Goal: Transaction & Acquisition: Obtain resource

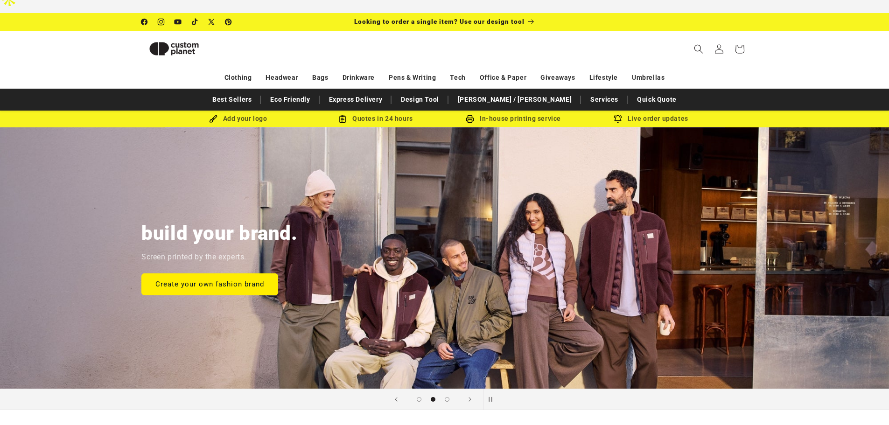
scroll to position [0, 0]
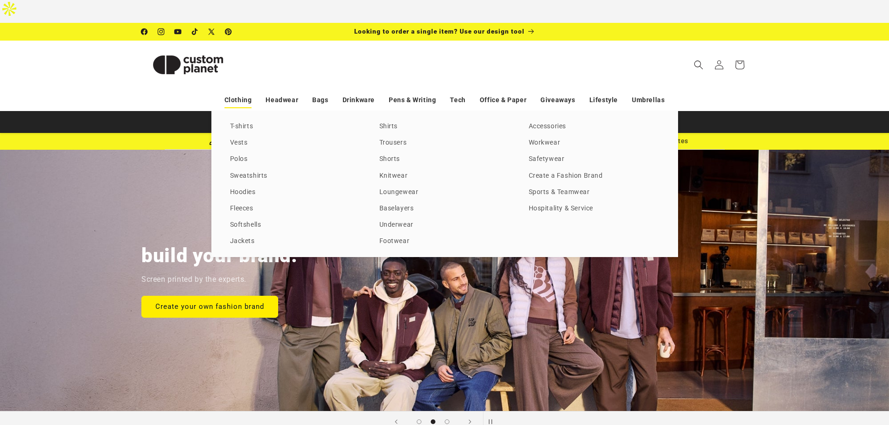
click at [238, 92] on link "Clothing" at bounding box center [239, 100] width 28 height 16
click at [238, 111] on div "T-shirts Vests Polos Sweatshirts Hoodies Fleeces Softshells Jackets Shirts Trou…" at bounding box center [444, 184] width 467 height 147
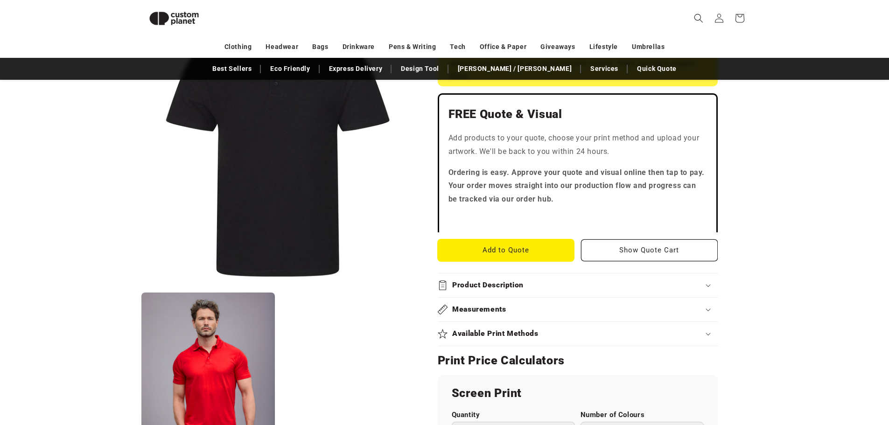
scroll to position [216, 0]
click at [529, 245] on button "Add to Quote" at bounding box center [506, 251] width 137 height 22
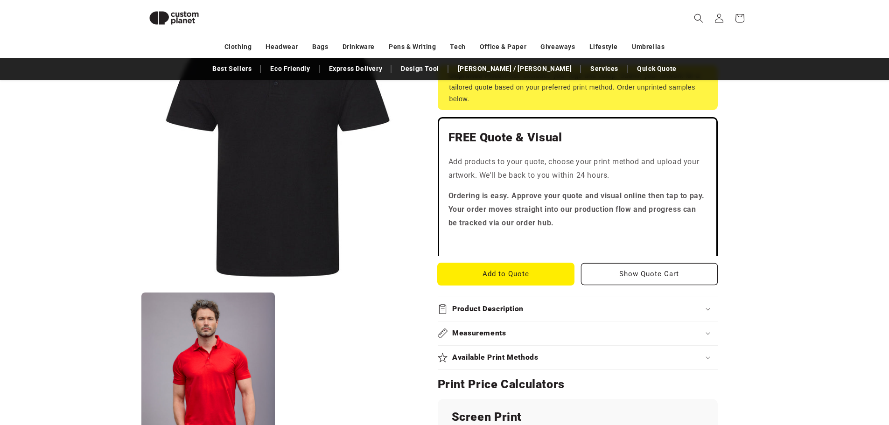
click at [526, 263] on button "Add to Quote" at bounding box center [506, 274] width 137 height 22
click at [491, 263] on button "Add to Quote" at bounding box center [506, 274] width 137 height 22
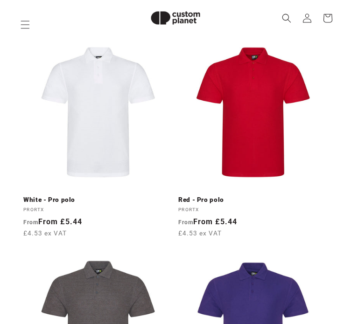
scroll to position [1408, 0]
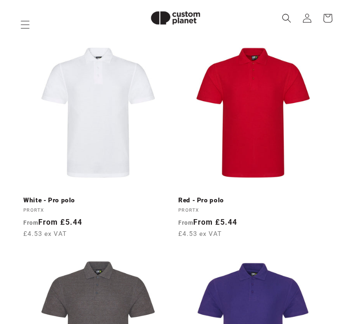
click at [224, 197] on link "Red - Pro polo" at bounding box center [252, 201] width 149 height 8
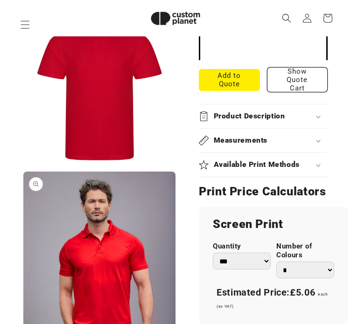
scroll to position [449, 0]
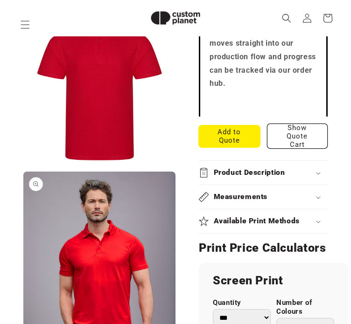
click at [244, 143] on button "Add to Quote" at bounding box center [229, 137] width 61 height 22
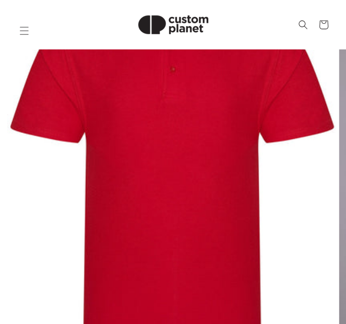
scroll to position [0, 0]
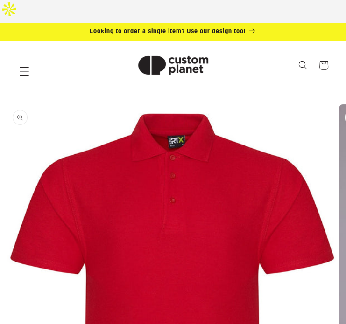
click at [26, 66] on icon "Menu" at bounding box center [24, 71] width 10 height 10
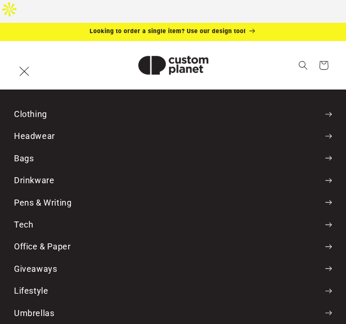
click at [35, 82] on summary "Menu" at bounding box center [24, 71] width 21 height 21
